Goal: Task Accomplishment & Management: Use online tool/utility

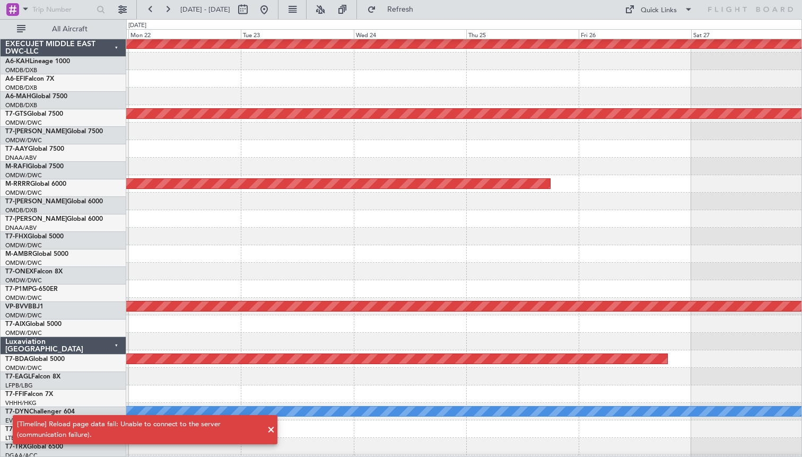
scroll to position [179, 0]
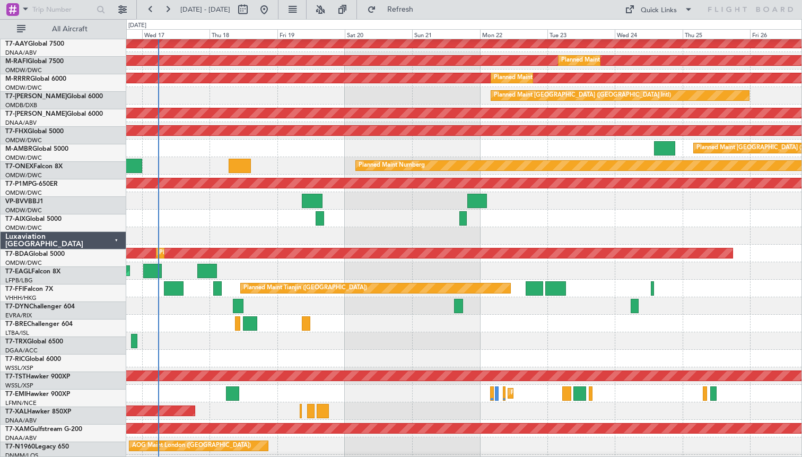
scroll to position [129, 0]
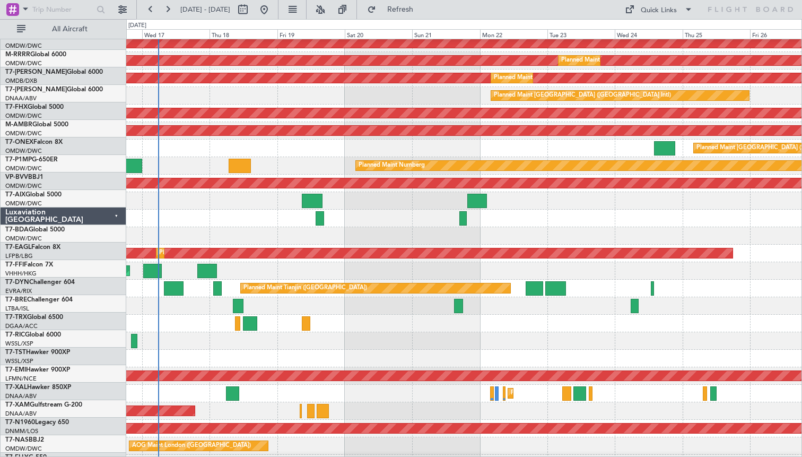
click at [152, 315] on div at bounding box center [464, 324] width 676 height 18
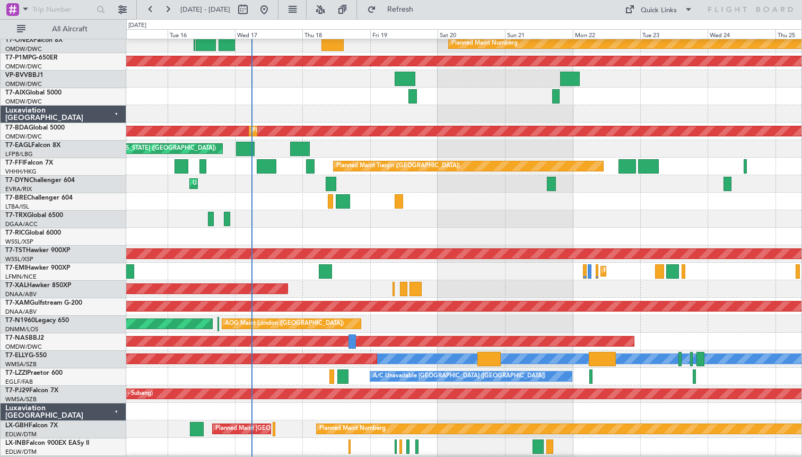
scroll to position [238, 0]
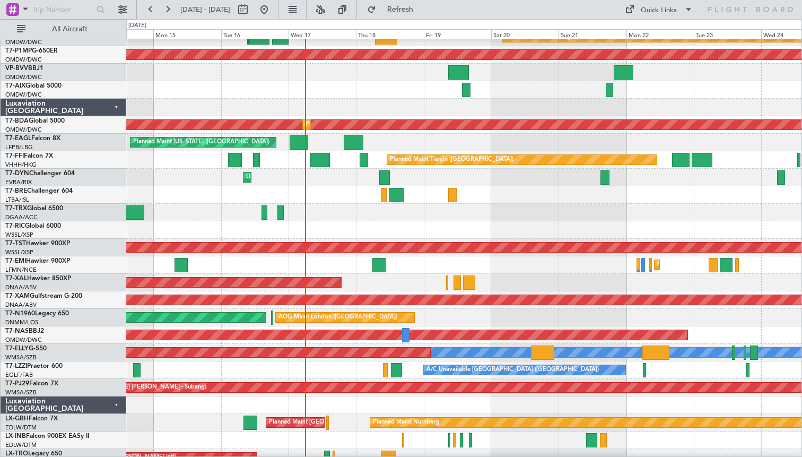
click at [474, 316] on div "AOG Maint London ([GEOGRAPHIC_DATA]) AOG Maint [GEOGRAPHIC_DATA] ([GEOGRAPHIC_D…" at bounding box center [464, 318] width 676 height 18
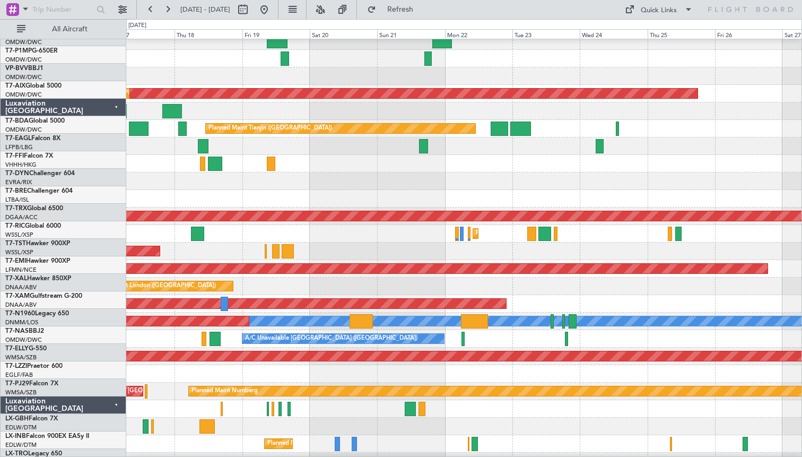
scroll to position [270, 0]
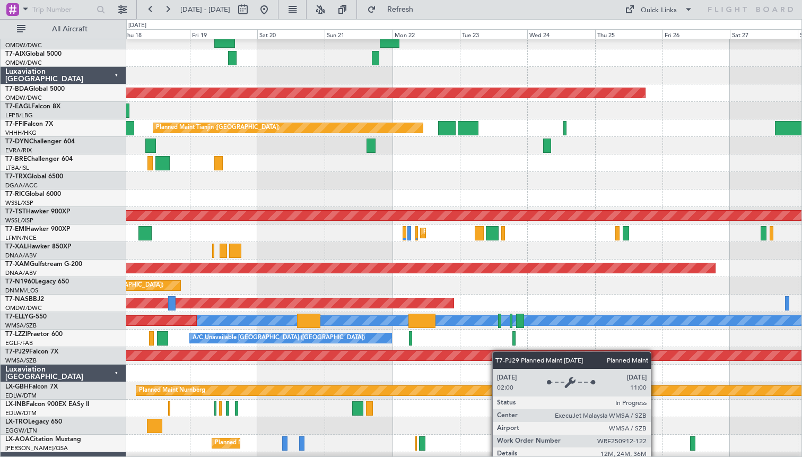
click at [468, 351] on div "Planned Maint [GEOGRAPHIC_DATA] (Sultan [PERSON_NAME] [PERSON_NAME] - Subang)" at bounding box center [599, 356] width 1755 height 10
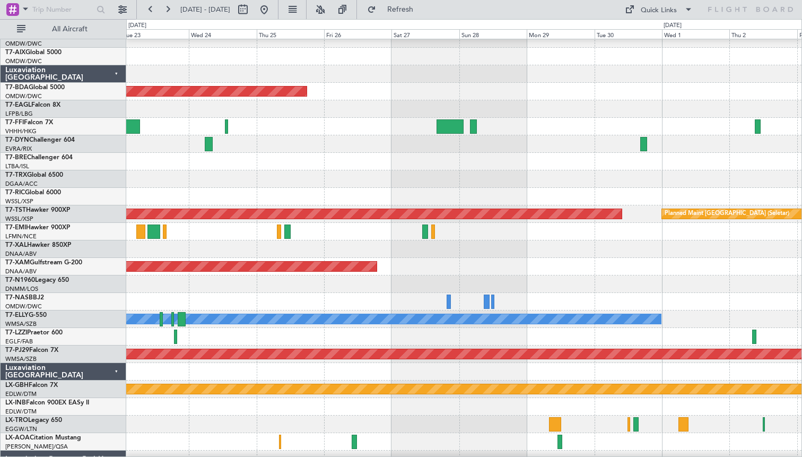
scroll to position [273, 0]
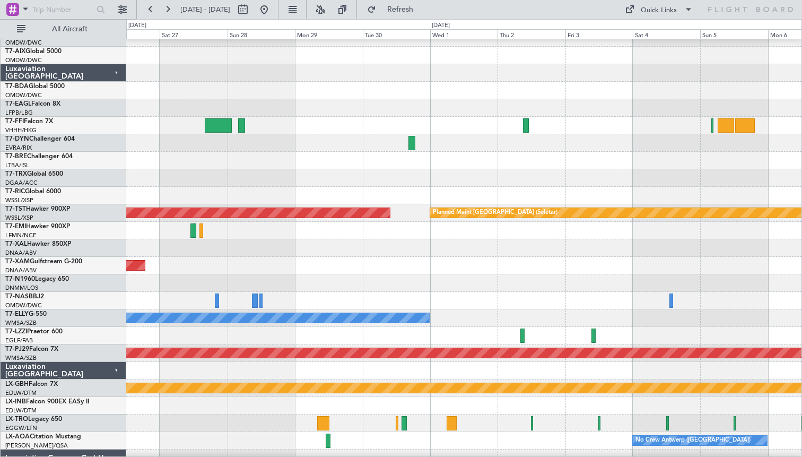
click at [509, 334] on div at bounding box center [464, 336] width 676 height 18
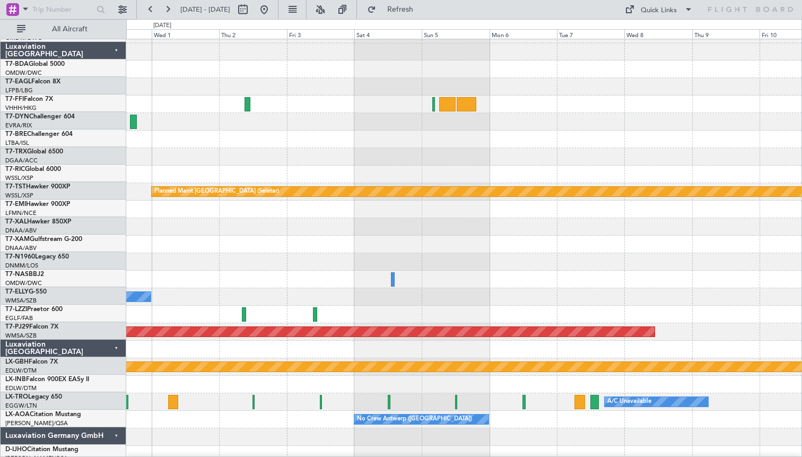
scroll to position [289, 0]
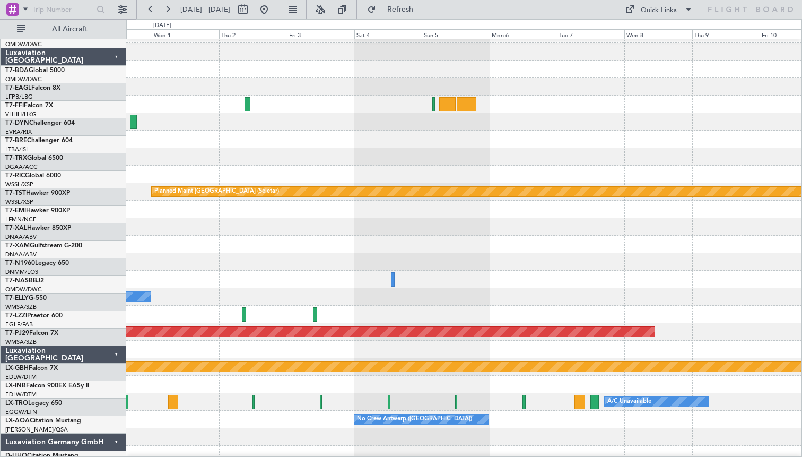
click at [242, 322] on div at bounding box center [244, 314] width 4 height 14
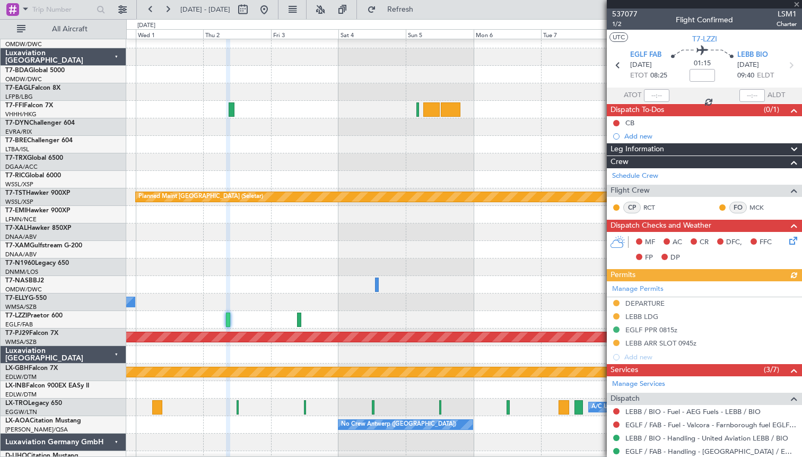
click at [799, 4] on div at bounding box center [704, 4] width 195 height 8
click at [797, 5] on span at bounding box center [797, 5] width 11 height 10
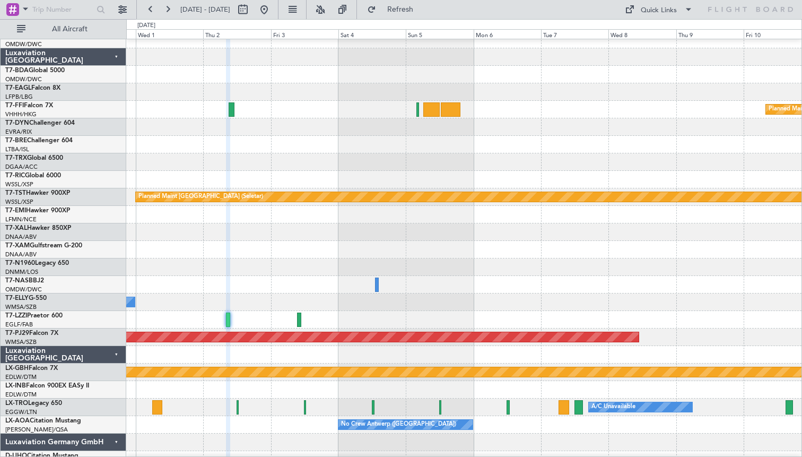
type input "0"
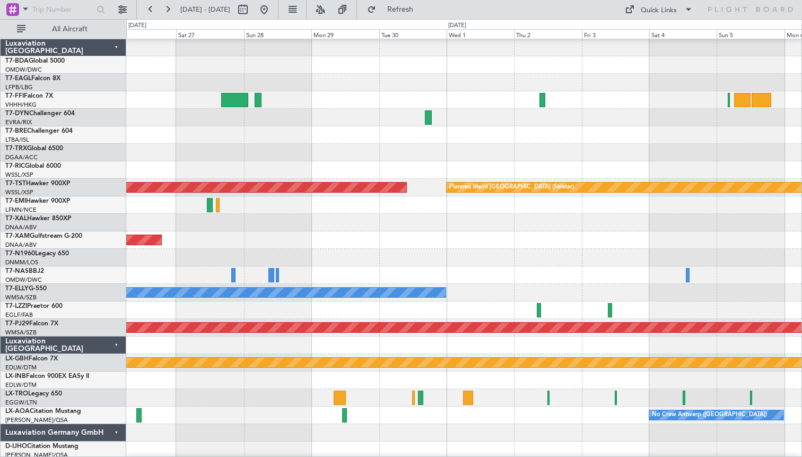
click at [586, 176] on div at bounding box center [464, 170] width 676 height 18
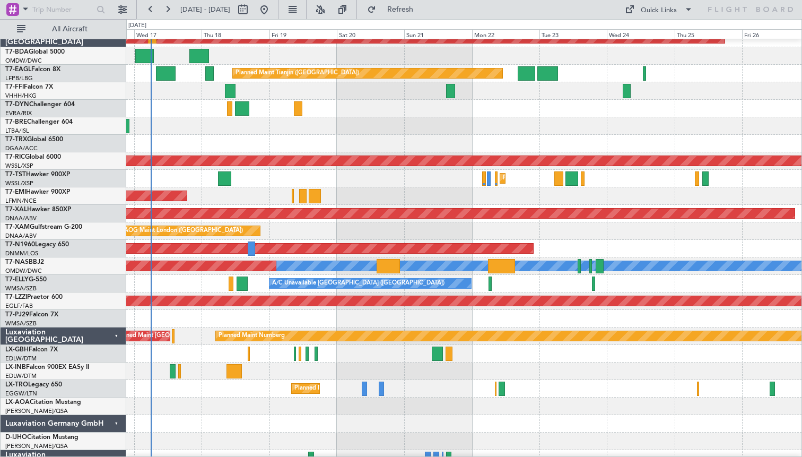
scroll to position [325, 0]
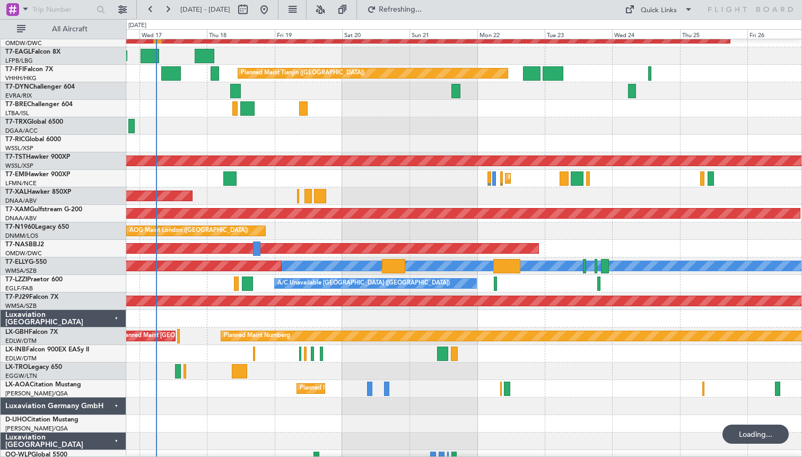
click at [255, 125] on div at bounding box center [464, 126] width 676 height 18
